Goal: Find specific page/section: Find specific page/section

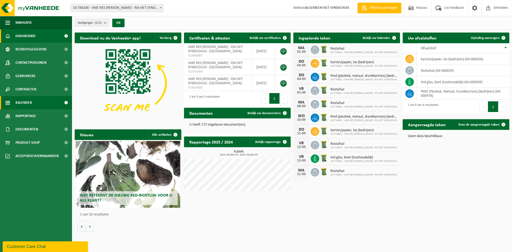
click at [23, 103] on span "Kalender" at bounding box center [23, 102] width 17 height 13
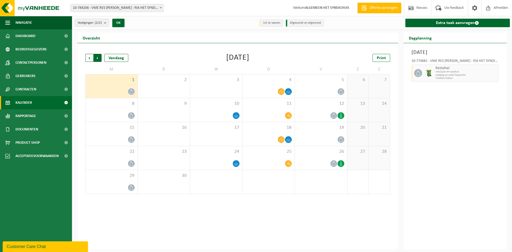
click at [86, 59] on span "Vorige" at bounding box center [89, 58] width 8 height 8
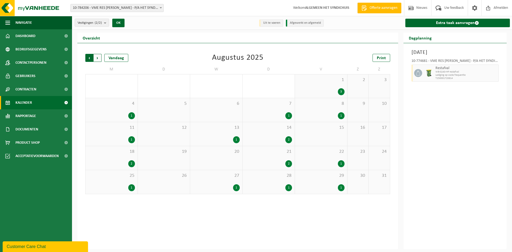
click at [97, 57] on span "Volgende" at bounding box center [98, 58] width 8 height 8
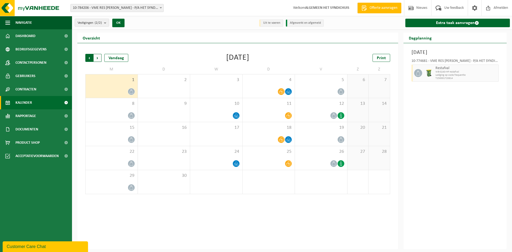
click at [97, 58] on span "Volgende" at bounding box center [98, 58] width 8 height 8
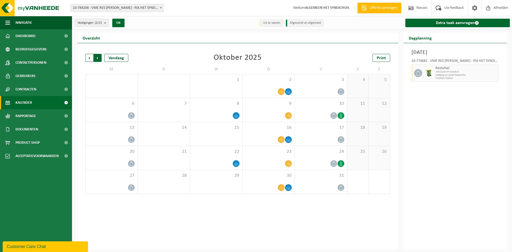
click at [89, 57] on span "Vorige" at bounding box center [89, 58] width 8 height 8
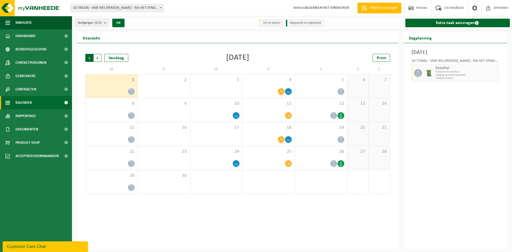
click at [99, 59] on span "Volgende" at bounding box center [98, 58] width 8 height 8
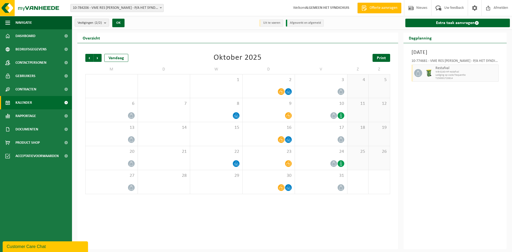
click at [376, 57] on link "Print" at bounding box center [381, 58] width 18 height 8
click at [498, 10] on span "Afmelden" at bounding box center [500, 8] width 17 height 16
